Goal: Navigation & Orientation: Find specific page/section

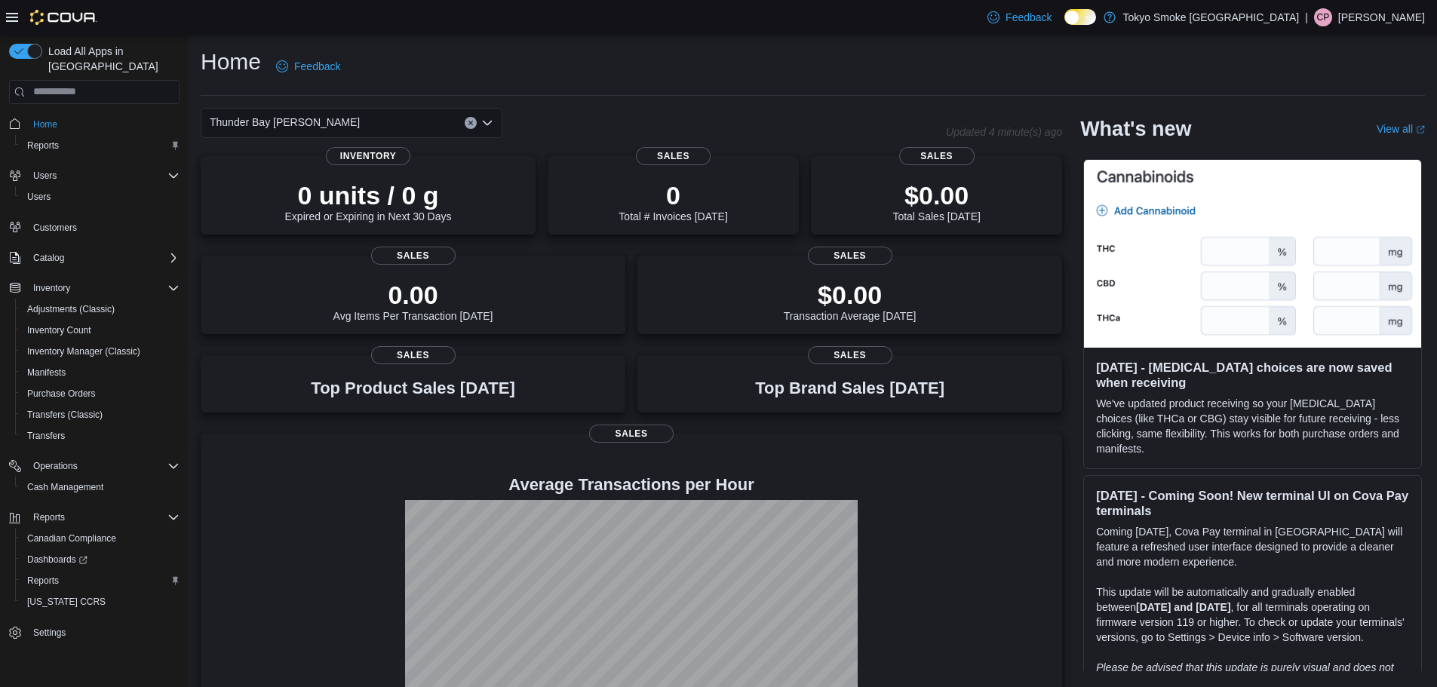
click at [1391, 18] on p "[PERSON_NAME]" at bounding box center [1381, 17] width 87 height 18
click at [1328, 154] on span "Sign Out" at bounding box center [1327, 147] width 41 height 15
